Goal: Information Seeking & Learning: Learn about a topic

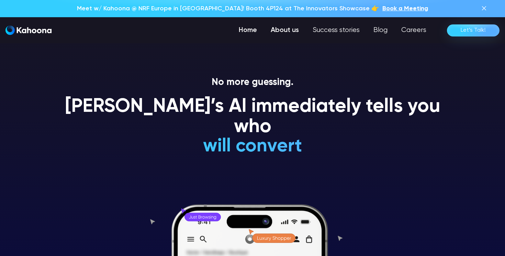
click at [289, 32] on link "About us" at bounding box center [285, 30] width 42 height 14
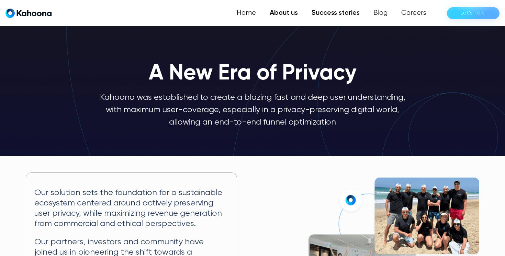
click at [327, 9] on link "Success stories" at bounding box center [336, 13] width 62 height 14
